Goal: Information Seeking & Learning: Find specific fact

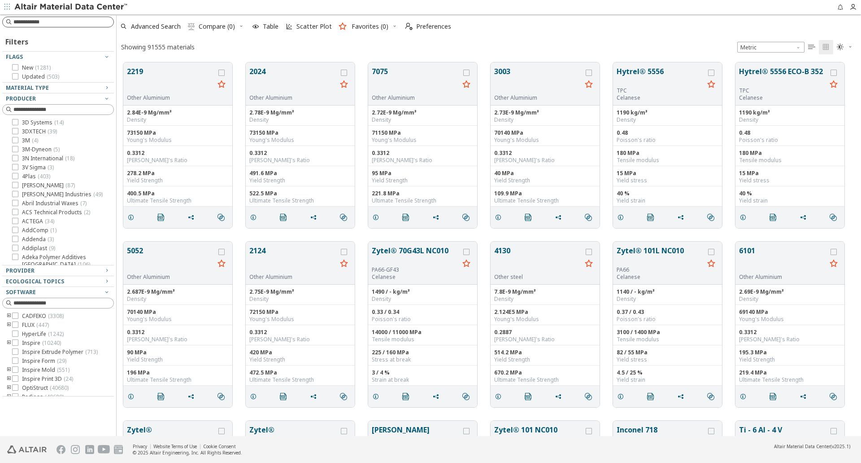
scroll to position [373, 738]
click at [57, 20] on input at bounding box center [63, 21] width 100 height 9
type input "****"
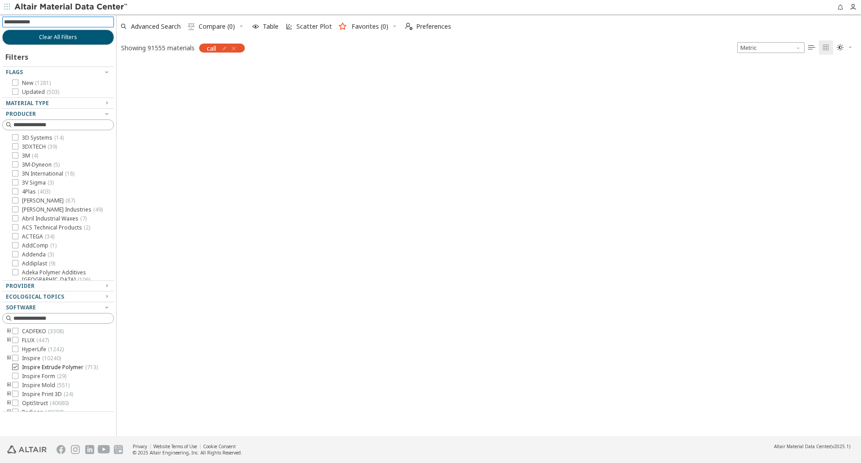
scroll to position [372, 738]
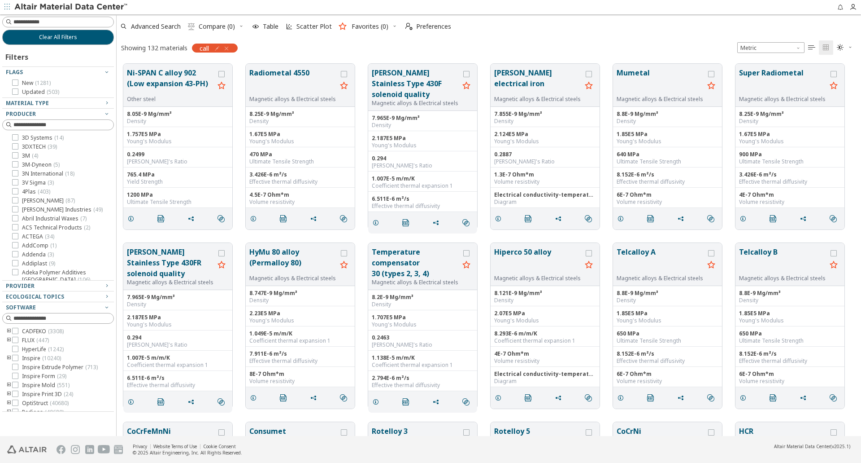
click at [224, 49] on icon "button" at bounding box center [226, 48] width 7 height 7
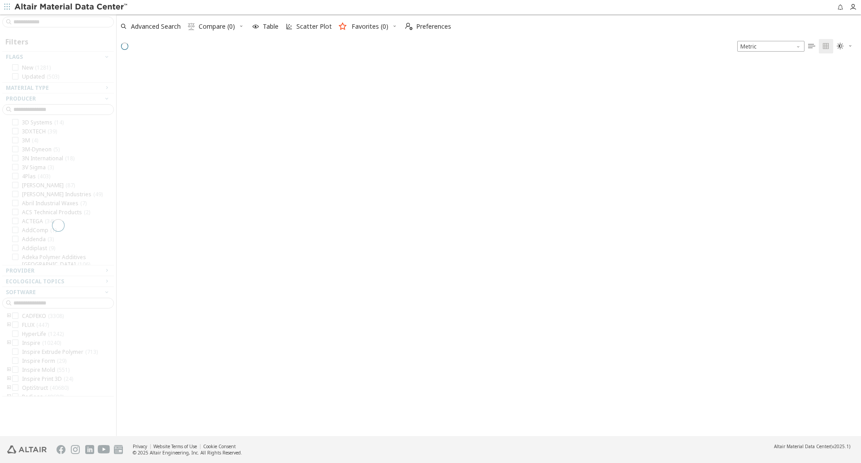
scroll to position [375, 738]
click at [80, 17] on div at bounding box center [58, 224] width 116 height 421
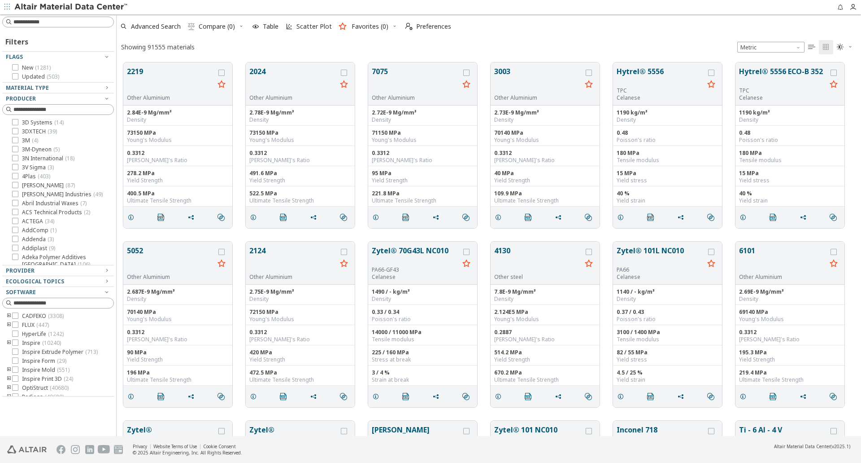
scroll to position [373, 738]
click at [69, 25] on input at bounding box center [63, 21] width 100 height 9
type input "****"
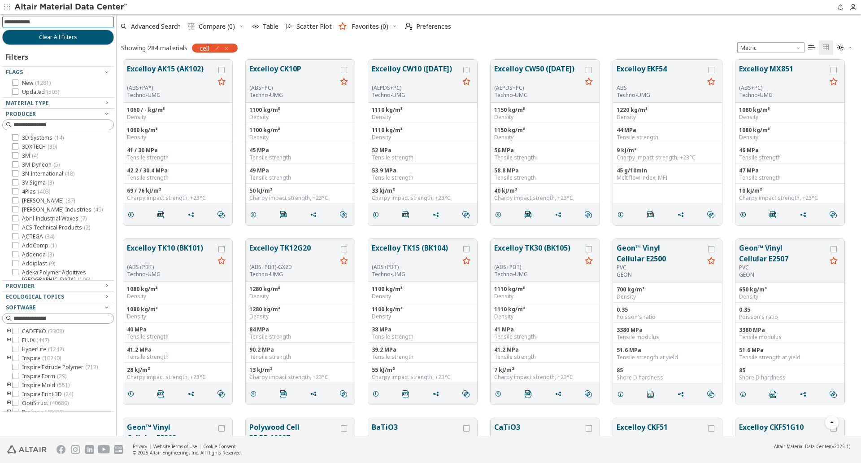
scroll to position [1636, 0]
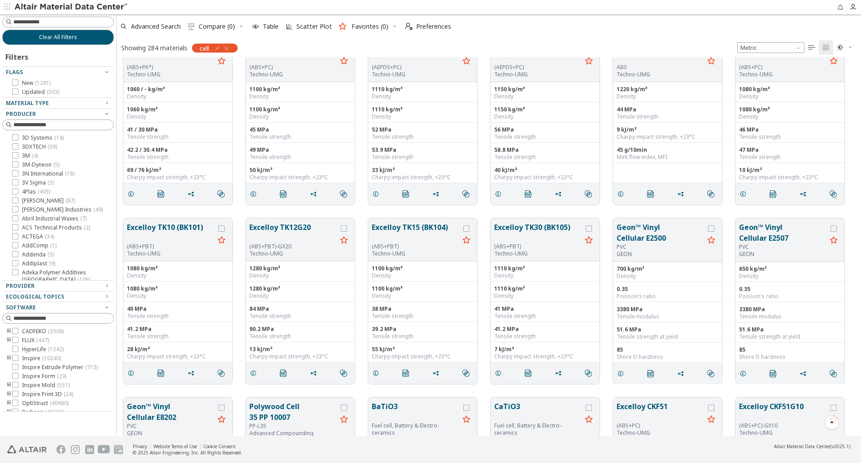
click at [230, 44] on span "button" at bounding box center [225, 48] width 9 height 9
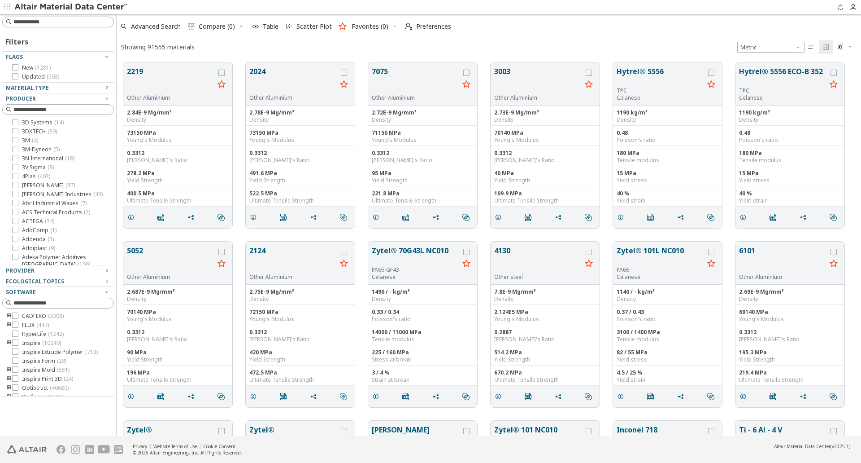
scroll to position [373, 738]
